Goal: Task Accomplishment & Management: Manage account settings

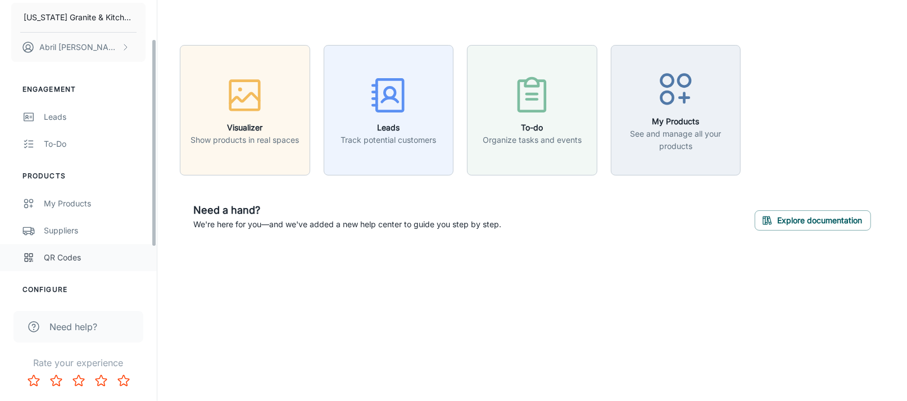
scroll to position [56, 0]
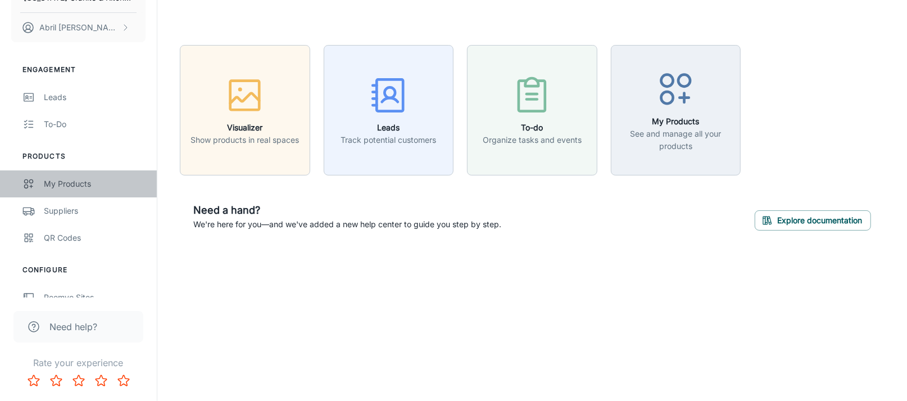
click at [78, 189] on div "My Products" at bounding box center [95, 184] width 102 height 12
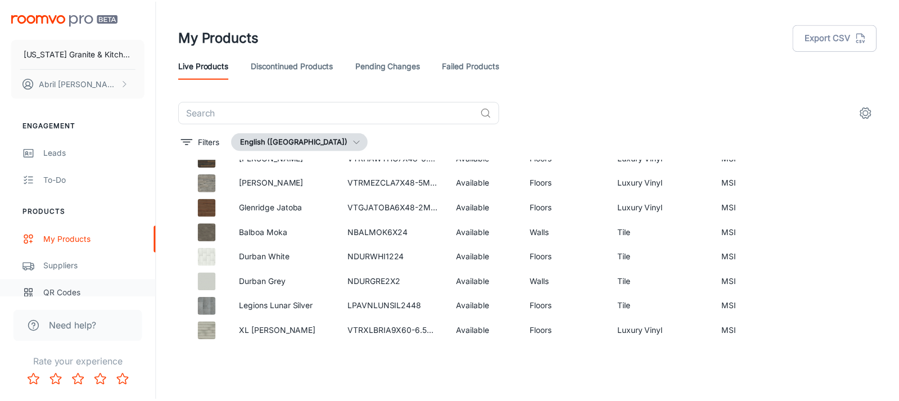
scroll to position [393, 0]
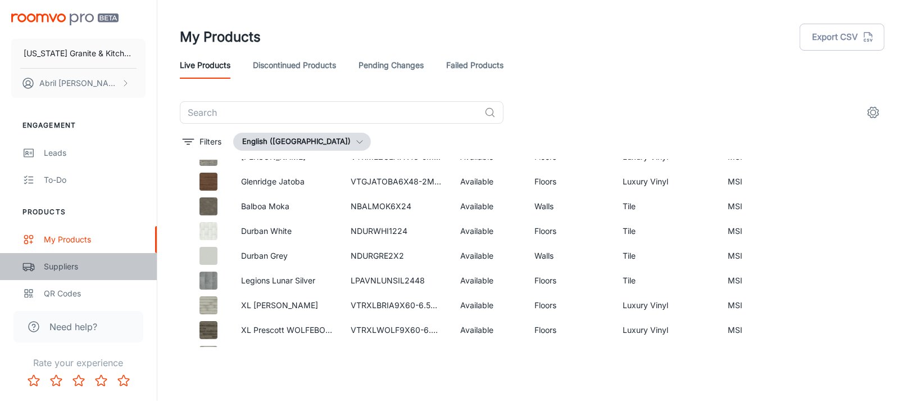
click at [72, 265] on div "Suppliers" at bounding box center [95, 266] width 102 height 12
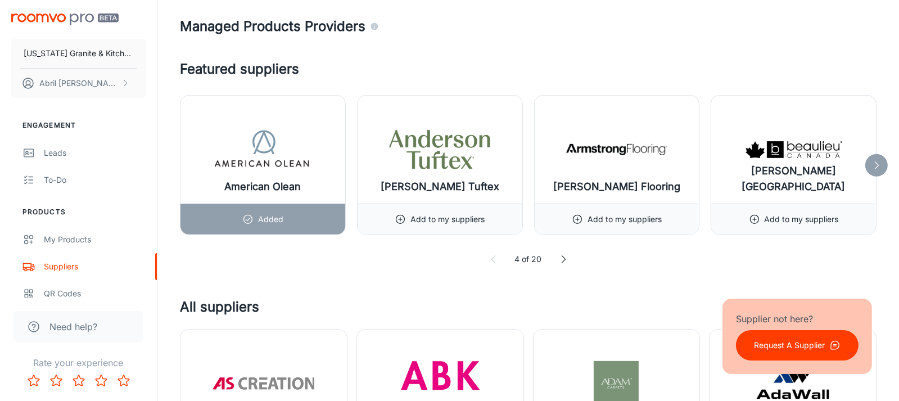
scroll to position [618, 0]
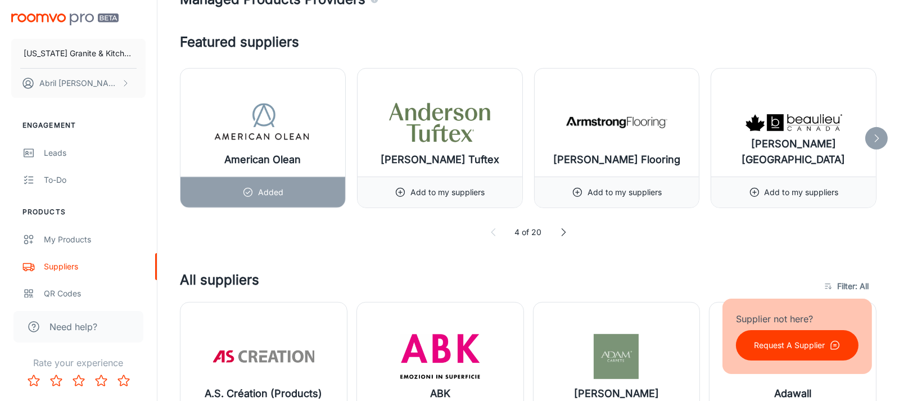
click at [875, 138] on icon at bounding box center [876, 138] width 11 height 11
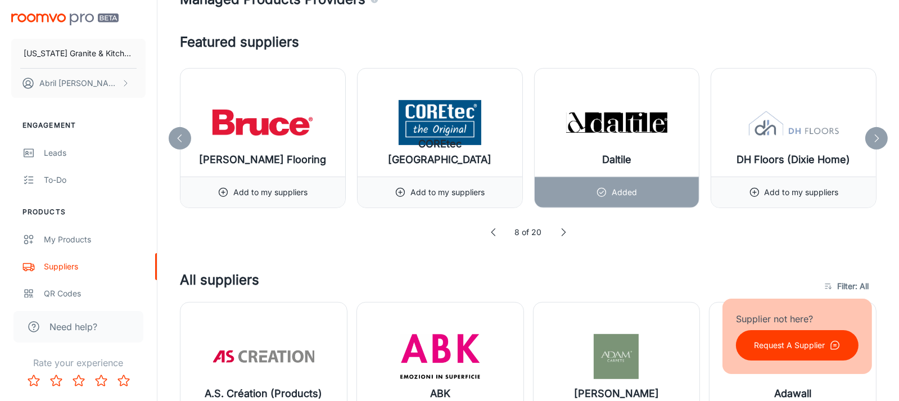
click at [876, 135] on polyline at bounding box center [876, 137] width 3 height 7
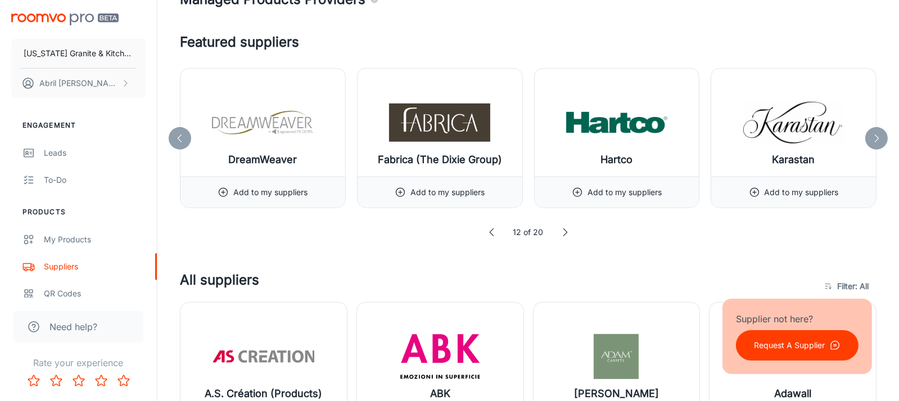
click at [879, 139] on icon at bounding box center [876, 138] width 11 height 11
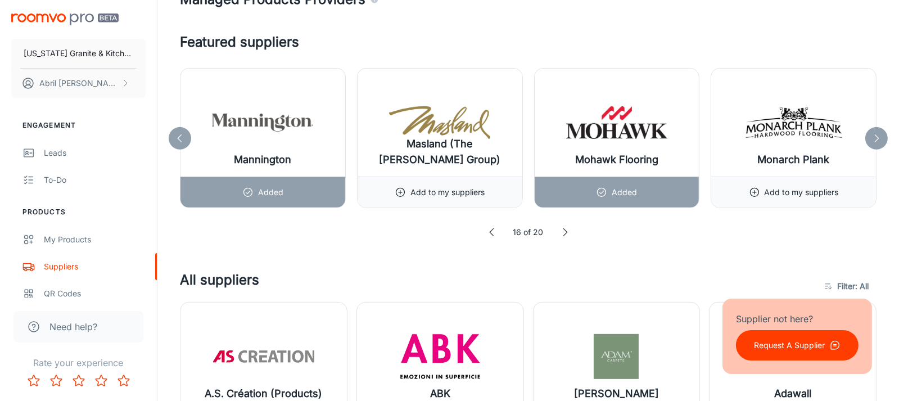
click at [879, 139] on icon at bounding box center [876, 138] width 11 height 11
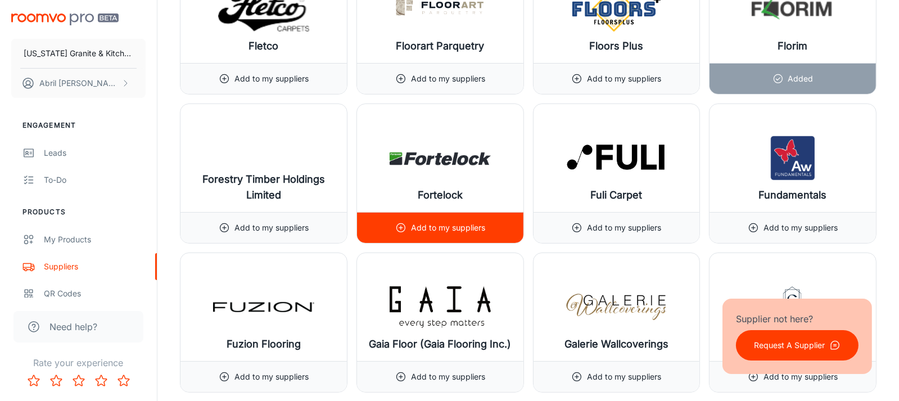
scroll to position [5790, 0]
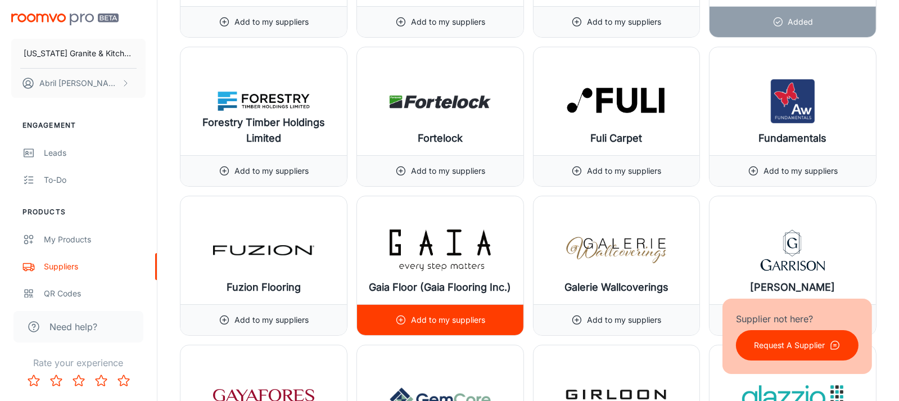
click at [464, 314] on p "Add to my suppliers" at bounding box center [448, 320] width 74 height 12
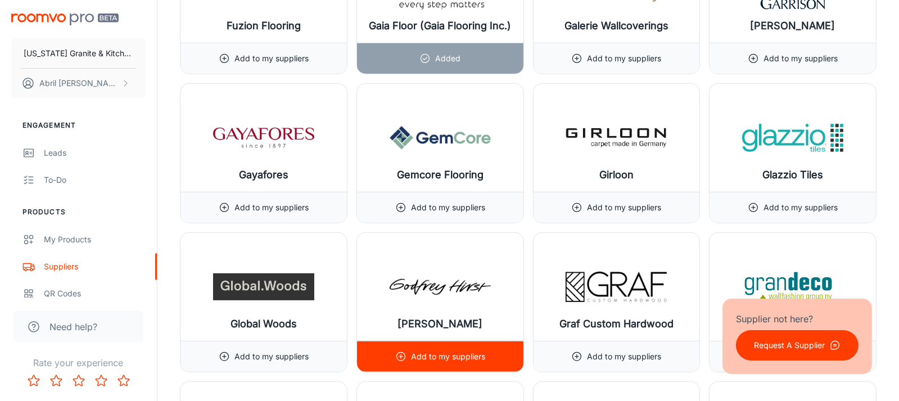
scroll to position [6071, 0]
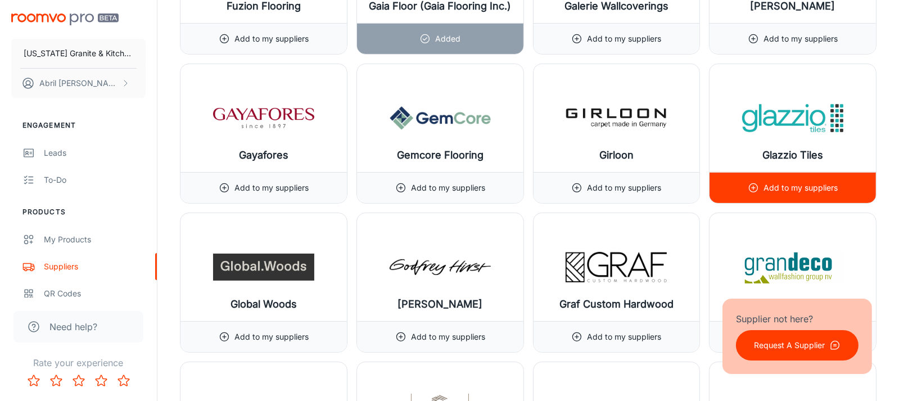
click at [797, 182] on p "Add to my suppliers" at bounding box center [800, 188] width 74 height 12
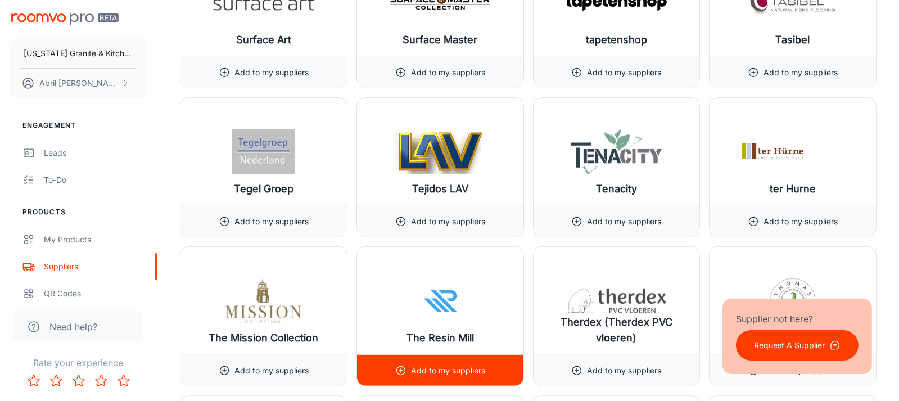
scroll to position [12311, 0]
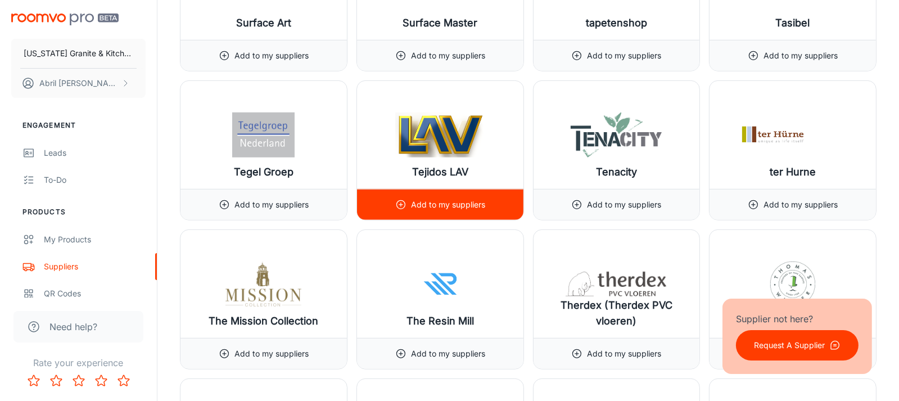
click at [423, 112] on img at bounding box center [440, 134] width 101 height 45
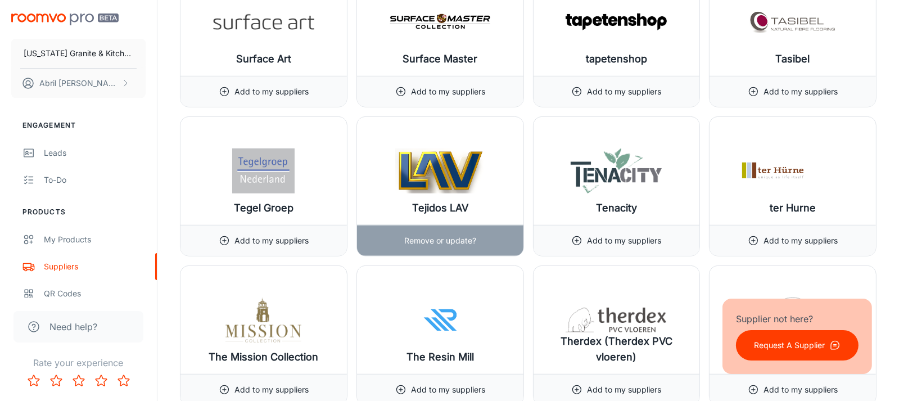
scroll to position [12255, 0]
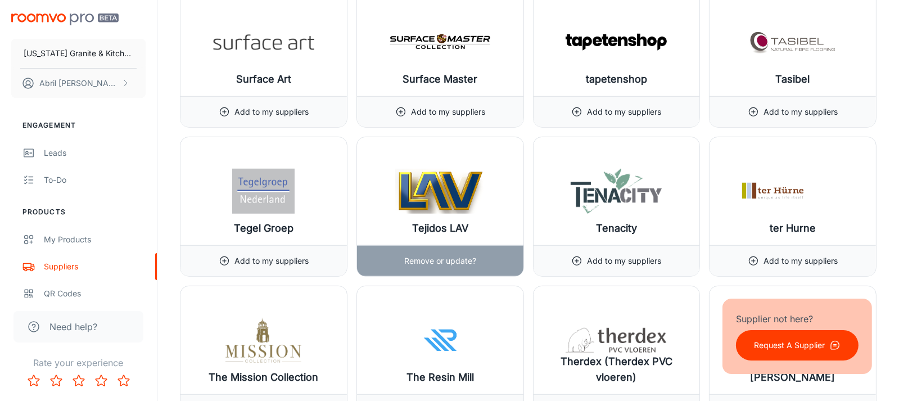
click at [420, 255] on p "Remove or update?" at bounding box center [440, 261] width 72 height 12
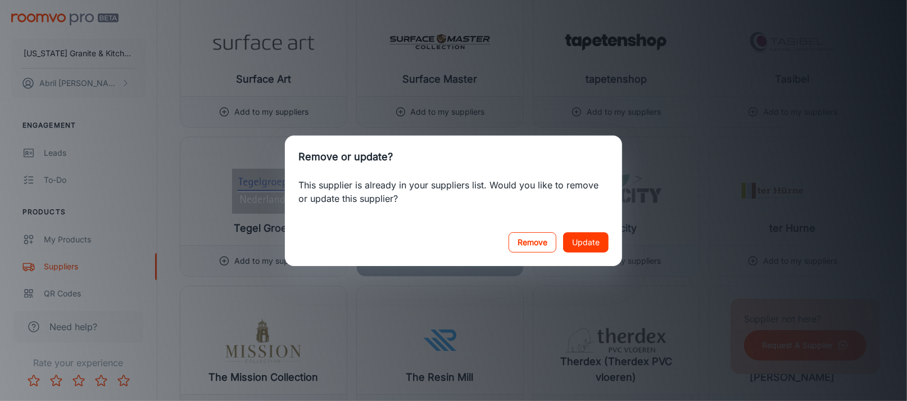
click at [530, 234] on button "Remove" at bounding box center [533, 242] width 48 height 20
